Goal: Information Seeking & Learning: Learn about a topic

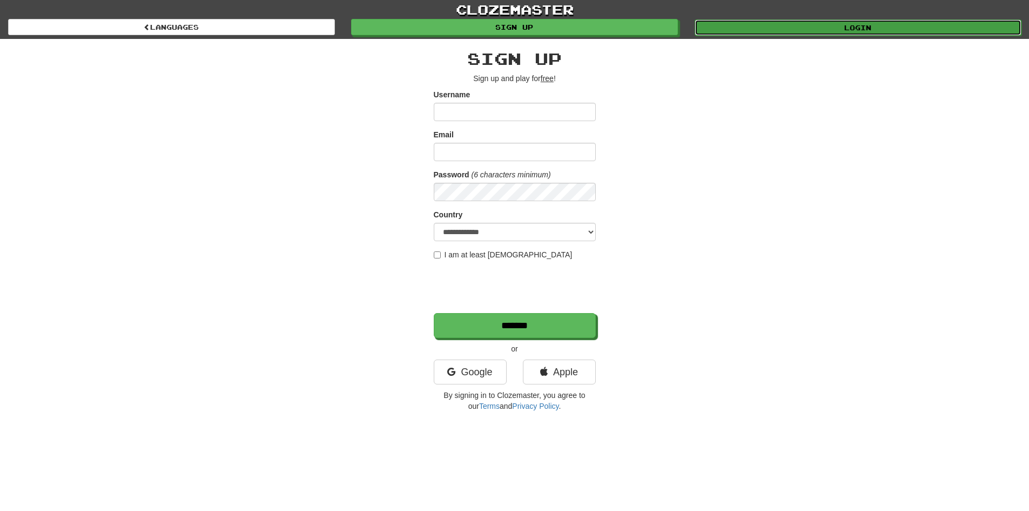
click at [780, 28] on link "Login" at bounding box center [858, 27] width 327 height 16
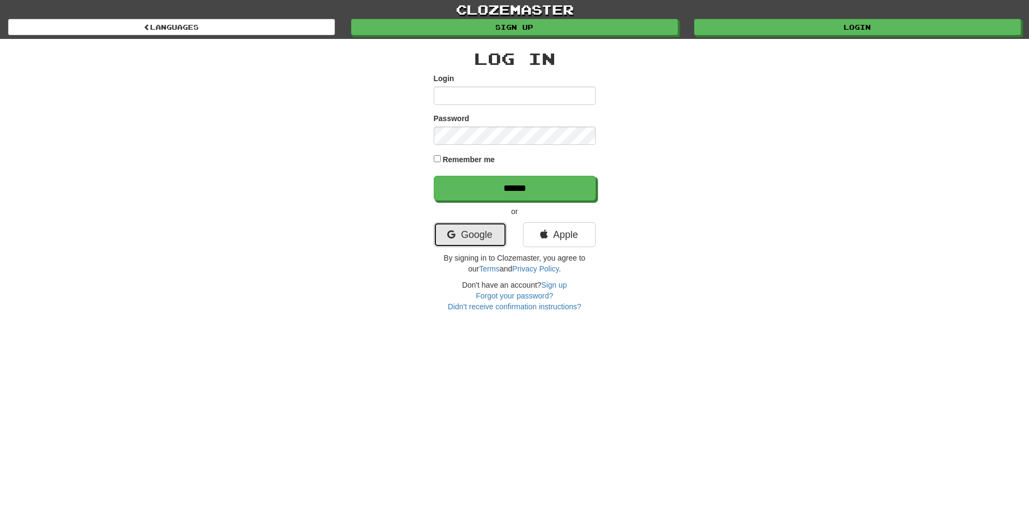
click at [470, 237] on link "Google" at bounding box center [470, 234] width 73 height 25
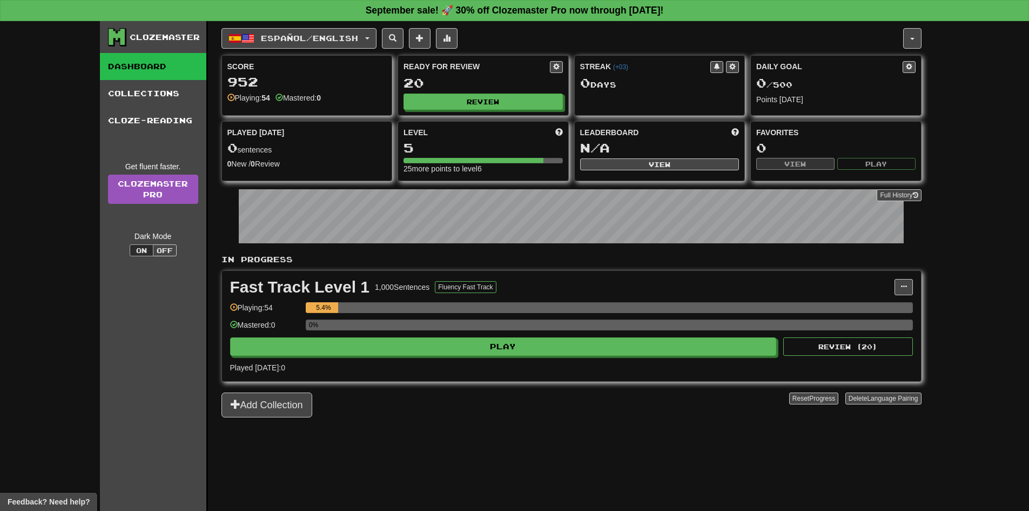
click at [1014, 261] on div "Clozemaster Dashboard Collections Cloze-Reading Get fluent faster. Clozemaster …" at bounding box center [514, 265] width 1029 height 489
click at [329, 38] on span "Español / English" at bounding box center [309, 37] width 97 height 9
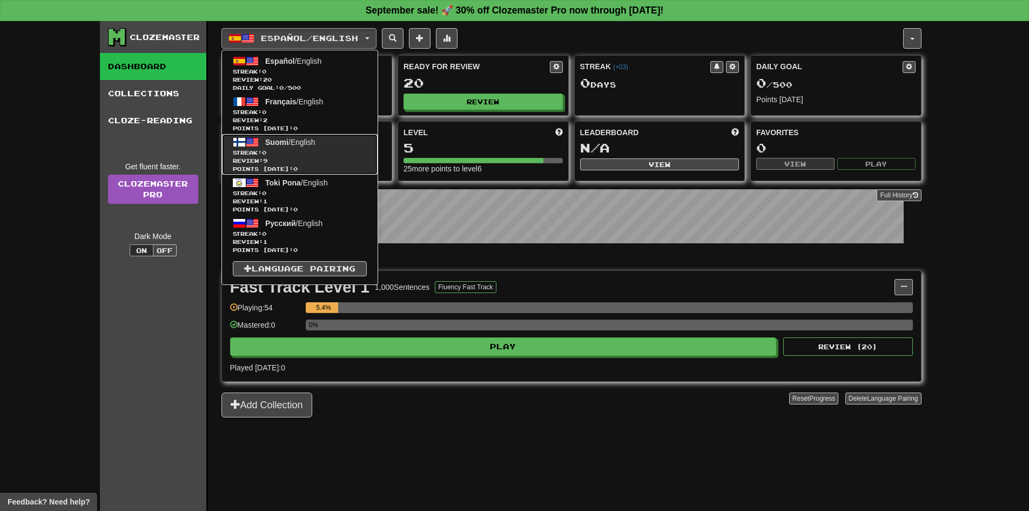
click at [312, 145] on span "Suomi / English" at bounding box center [290, 142] width 50 height 9
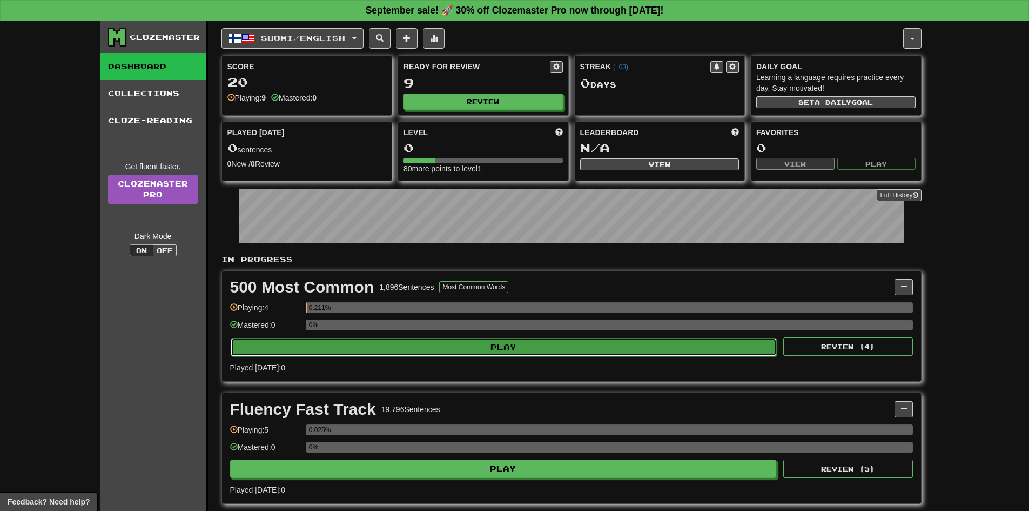
click at [405, 346] on button "Play" at bounding box center [504, 347] width 547 height 18
select select "**"
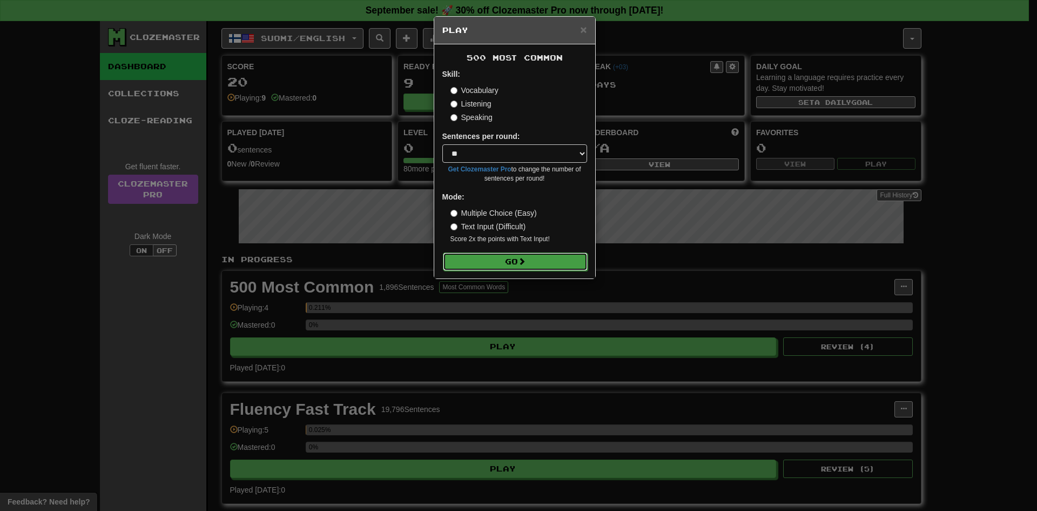
click at [455, 263] on button "Go" at bounding box center [515, 261] width 145 height 18
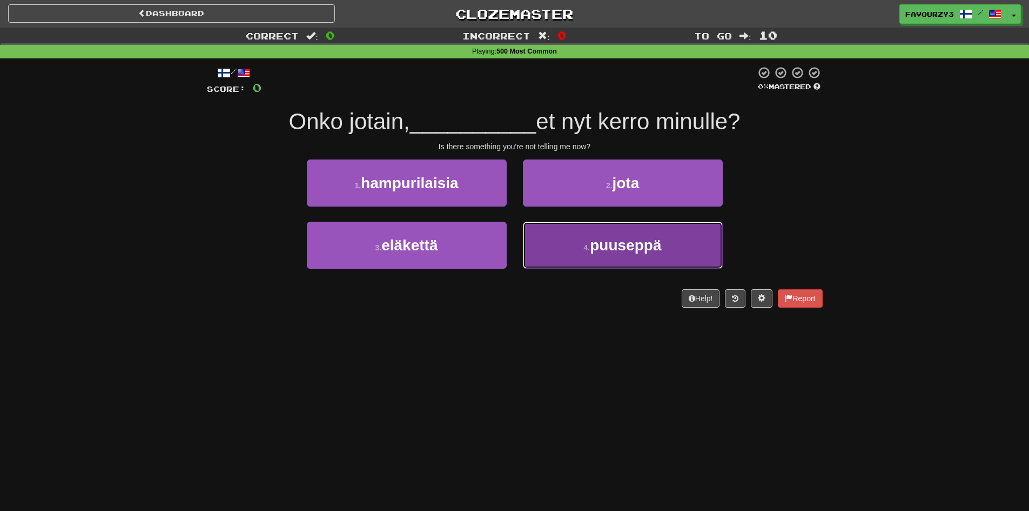
click at [626, 260] on button "4 . puuseppä" at bounding box center [623, 245] width 200 height 47
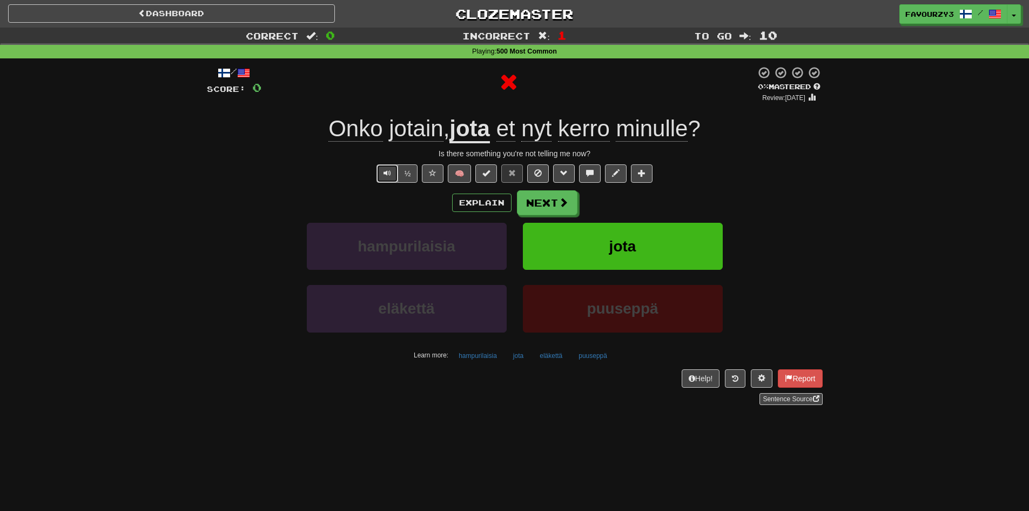
click at [384, 173] on span "Text-to-speech controls" at bounding box center [388, 173] width 8 height 8
click at [876, 144] on div "Correct : 0 Incorrect : 1 To go : 10 Playing : 500 Most Common / Score: 0 0 % M…" at bounding box center [514, 224] width 1029 height 392
click at [385, 169] on span "Text-to-speech controls" at bounding box center [388, 173] width 8 height 8
click at [409, 169] on button "½" at bounding box center [408, 173] width 21 height 18
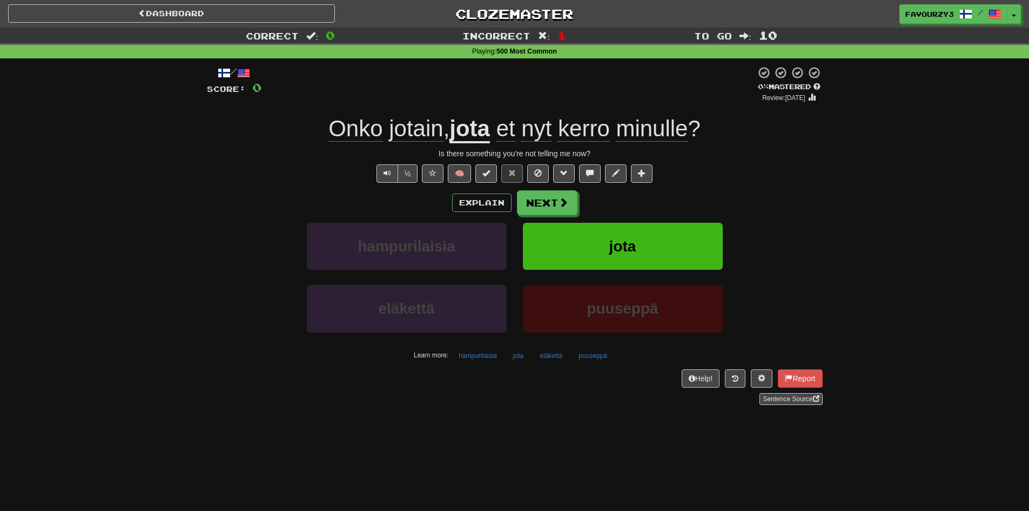
click at [363, 135] on span "Onko" at bounding box center [355, 129] width 54 height 26
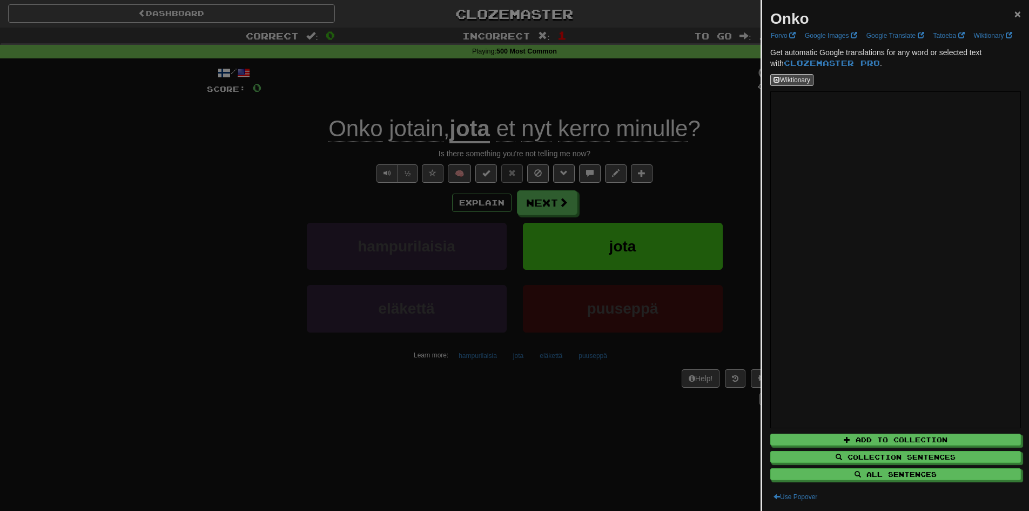
click at [1015, 13] on span "×" at bounding box center [1018, 14] width 6 height 12
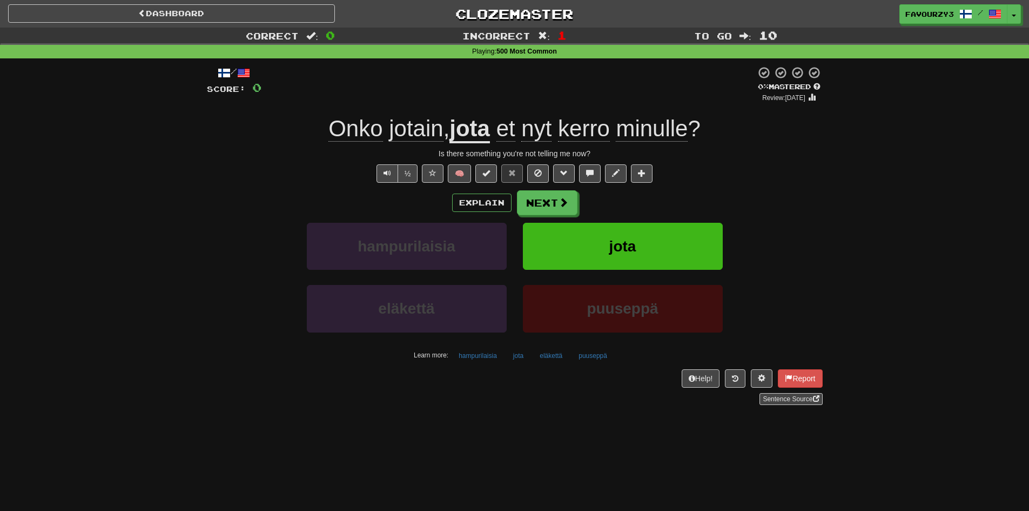
click at [414, 133] on span "jotain" at bounding box center [416, 129] width 54 height 26
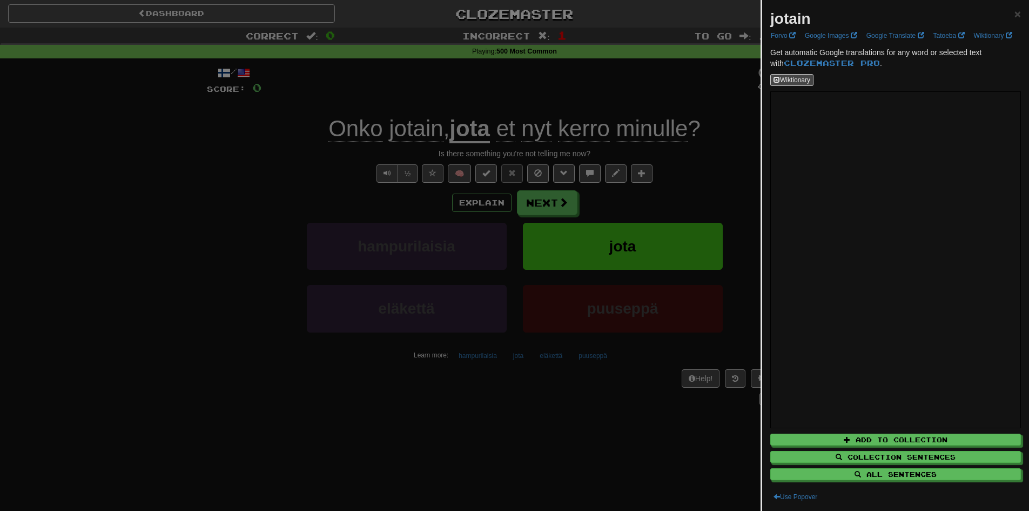
click at [1004, 18] on div "jotain ×" at bounding box center [895, 19] width 251 height 22
click at [1015, 16] on span "×" at bounding box center [1018, 14] width 6 height 12
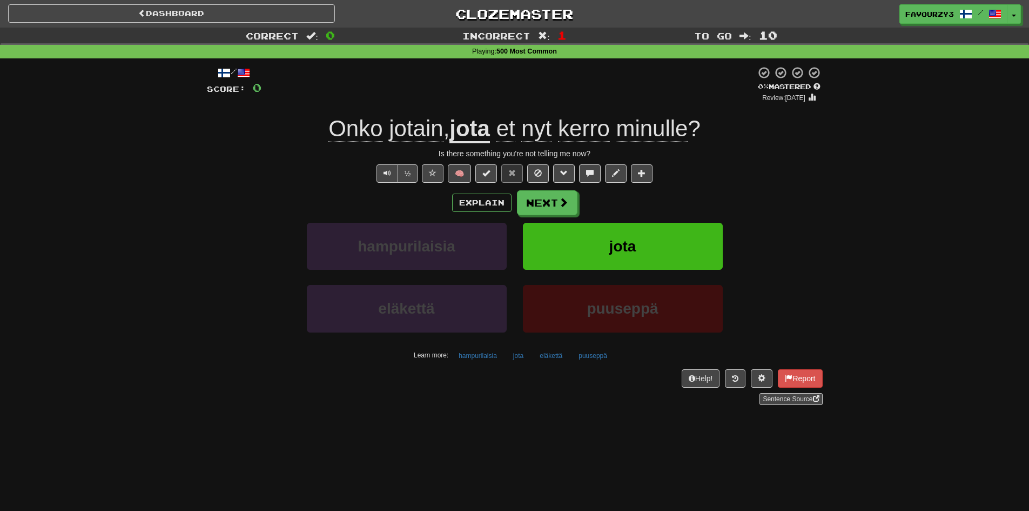
click at [474, 135] on u "jota" at bounding box center [470, 130] width 41 height 28
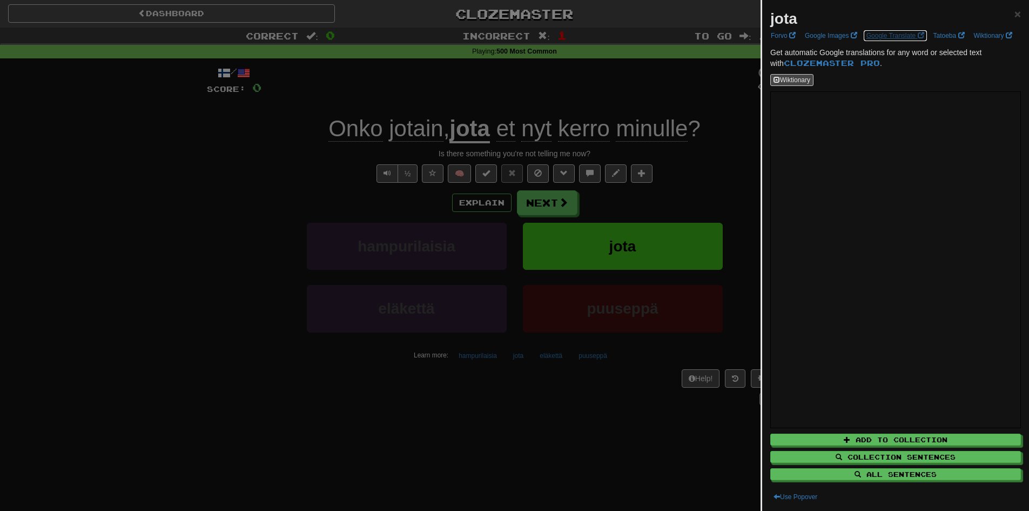
click at [886, 36] on link "Google Translate" at bounding box center [895, 36] width 64 height 12
click at [1015, 14] on span "×" at bounding box center [1018, 14] width 6 height 12
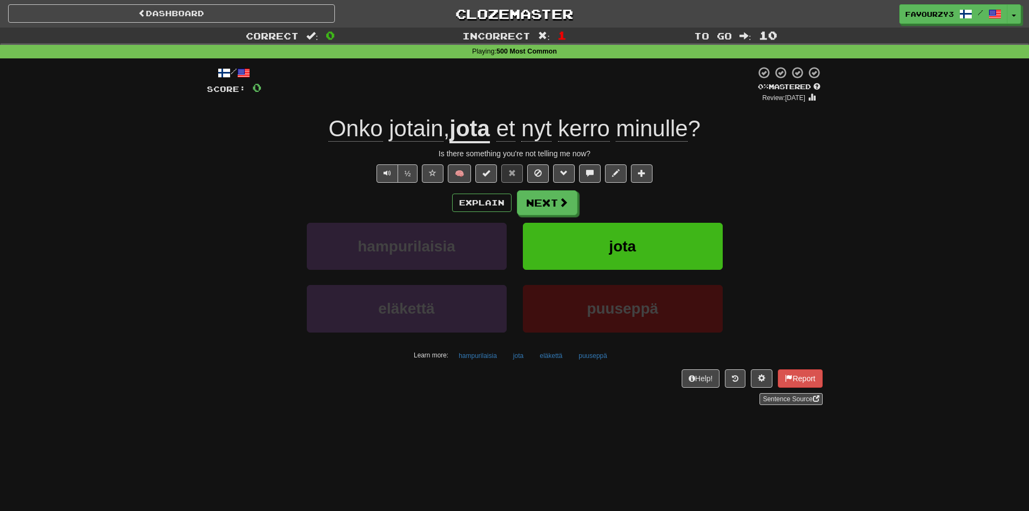
click at [512, 124] on span "et" at bounding box center [506, 129] width 19 height 26
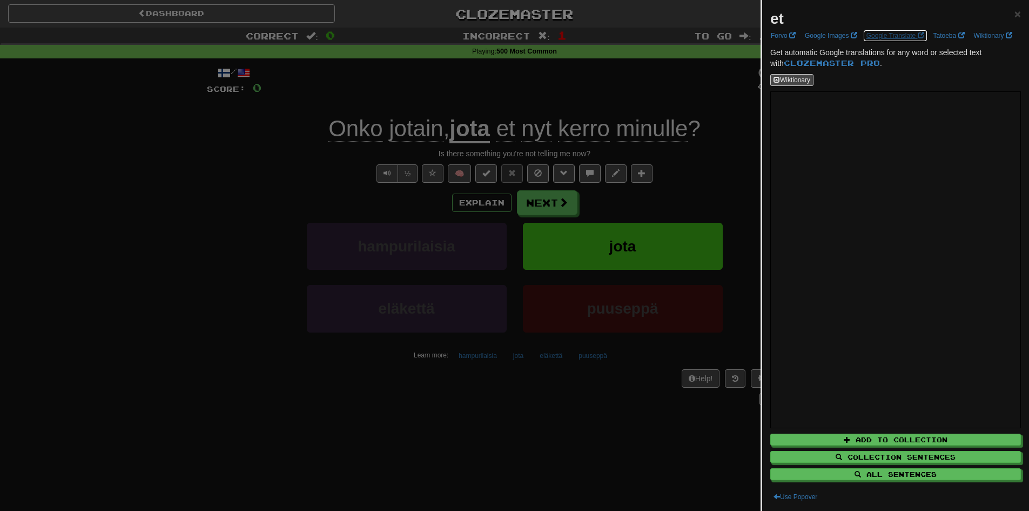
click at [877, 35] on link "Google Translate" at bounding box center [895, 36] width 64 height 12
click at [534, 130] on div at bounding box center [514, 255] width 1029 height 511
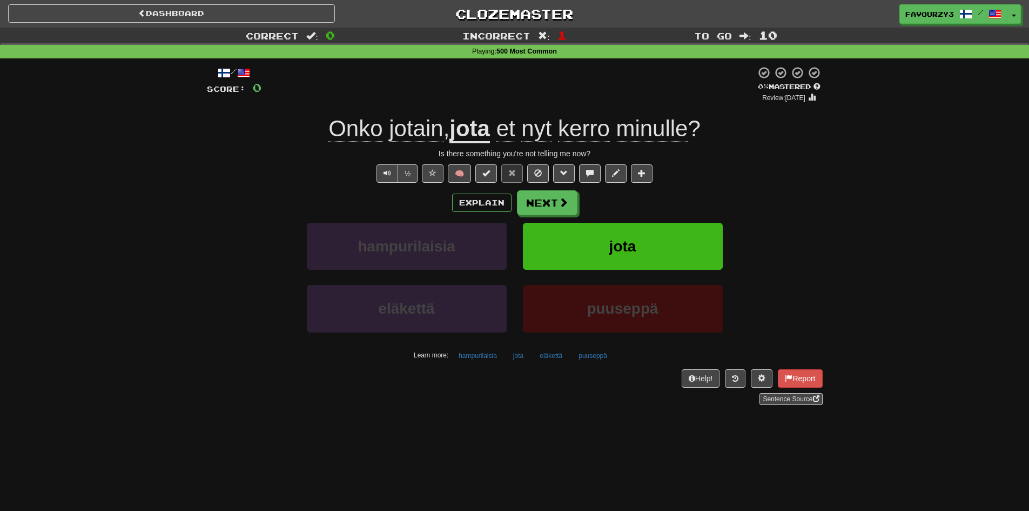
click at [542, 129] on span "nyt" at bounding box center [536, 129] width 30 height 26
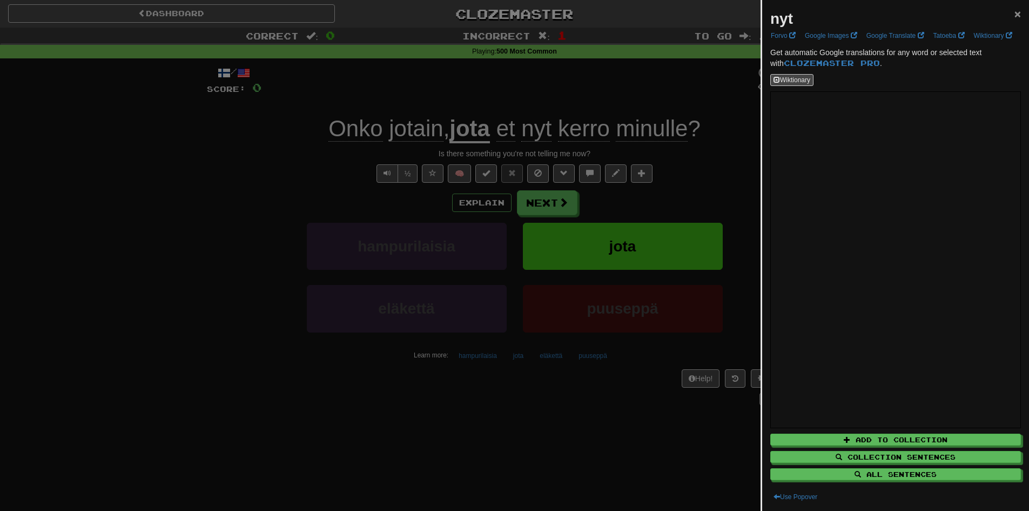
click at [1015, 16] on span "×" at bounding box center [1018, 14] width 6 height 12
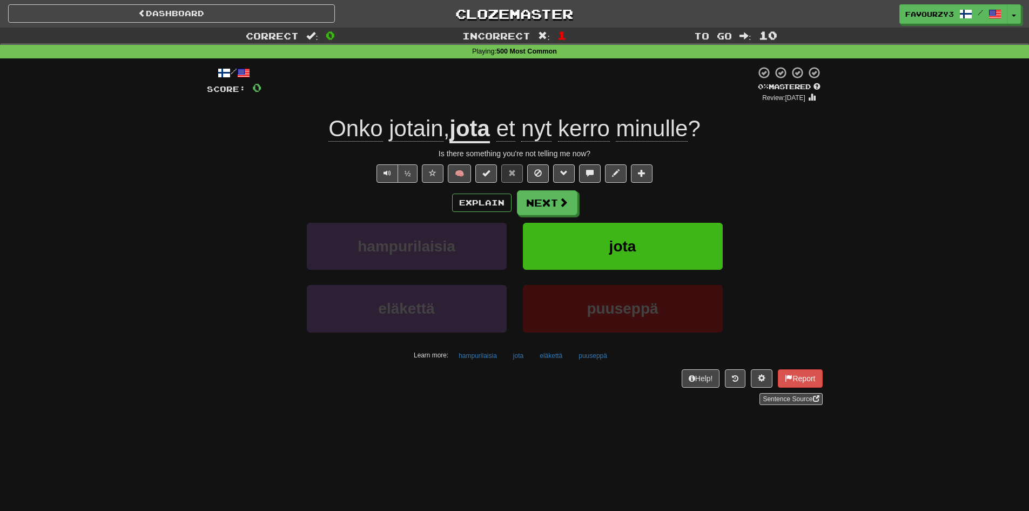
click at [153, 411] on div "Correct : 0 Incorrect : 1 To go : 10 Playing : 500 Most Common / Score: 0 0 % M…" at bounding box center [514, 224] width 1029 height 392
drag, startPoint x: 197, startPoint y: 405, endPoint x: 243, endPoint y: 397, distance: 46.2
click at [197, 405] on div "Correct : 0 Incorrect : 1 To go : 10 Playing : 500 Most Common / Score: 0 0 % M…" at bounding box center [514, 224] width 1029 height 392
click at [952, 191] on div "Correct : 0 Incorrect : 1 To go : 10 Playing : 500 Most Common / Score: 0 0 % M…" at bounding box center [514, 224] width 1029 height 392
click at [549, 191] on button "Next" at bounding box center [548, 203] width 61 height 25
